Goal: Entertainment & Leisure: Consume media (video, audio)

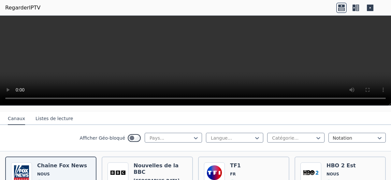
scroll to position [98, 0]
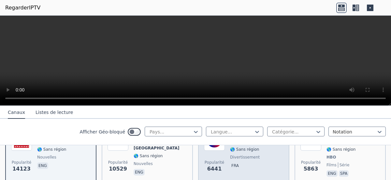
click at [230, 162] on p "Fra" at bounding box center [235, 165] width 10 height 7
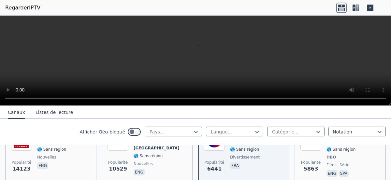
scroll to position [65, 0]
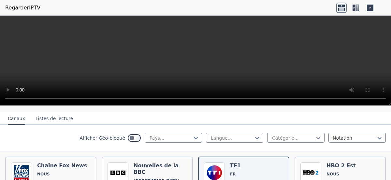
click at [340, 7] on icon at bounding box center [341, 6] width 7 height 3
click at [358, 8] on icon at bounding box center [355, 8] width 10 height 10
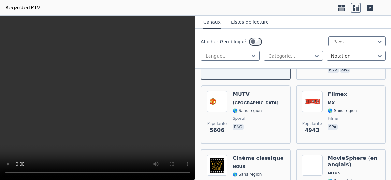
scroll to position [195, 0]
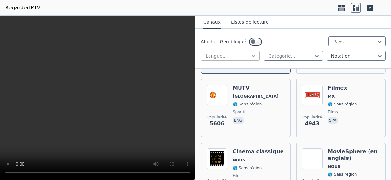
click at [253, 56] on icon at bounding box center [254, 56] width 4 height 2
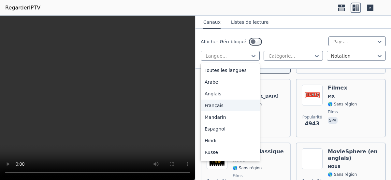
click at [224, 106] on div "Français" at bounding box center [230, 106] width 59 height 12
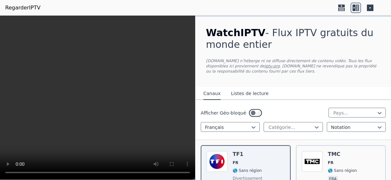
scroll to position [33, 0]
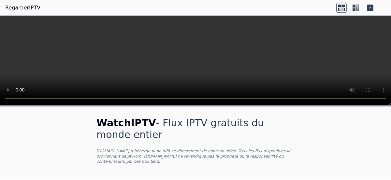
click at [353, 8] on icon at bounding box center [353, 8] width 3 height 7
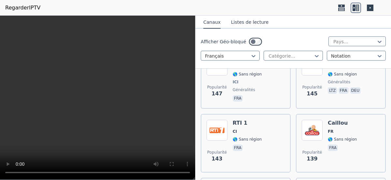
scroll to position [1954, 0]
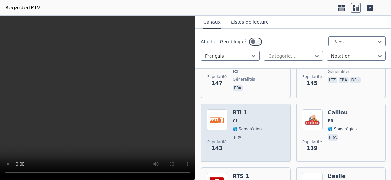
click at [270, 109] on div "Popularité 143 RTI 1 CI 🌎 Sans région Fra" at bounding box center [245, 132] width 78 height 47
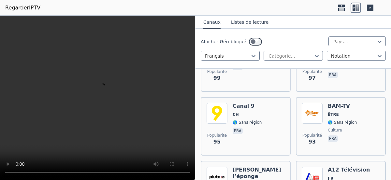
scroll to position [2735, 0]
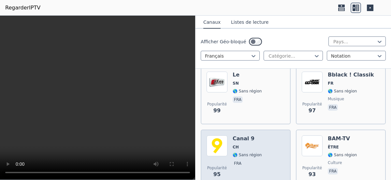
click at [265, 135] on div "Popularité 95 Canal 9 CH 🌎 Sans région Fra" at bounding box center [245, 158] width 78 height 47
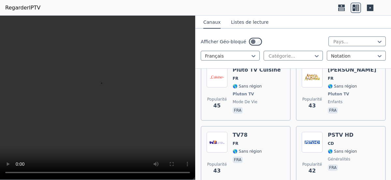
scroll to position [5536, 0]
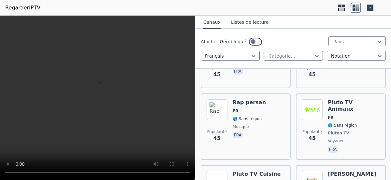
scroll to position [5406, 0]
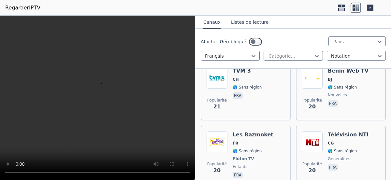
scroll to position [8237, 0]
